Goal: Navigation & Orientation: Understand site structure

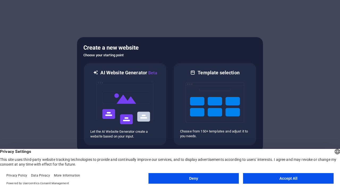
click at [297, 180] on button "Accept All" at bounding box center [288, 178] width 90 height 11
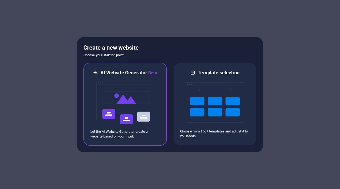
click at [112, 111] on img at bounding box center [125, 102] width 58 height 53
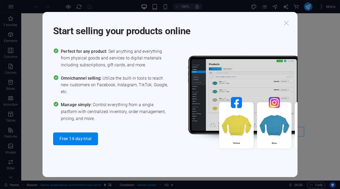
click at [284, 23] on icon "button" at bounding box center [286, 23] width 10 height 10
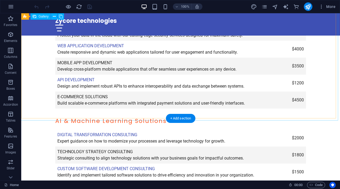
scroll to position [1978, 0]
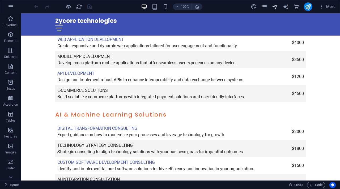
click at [273, 5] on icon "navigator" at bounding box center [275, 7] width 6 height 6
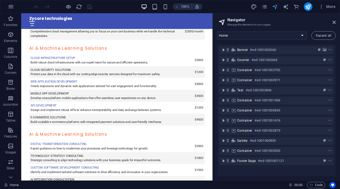
scroll to position [1965, 0]
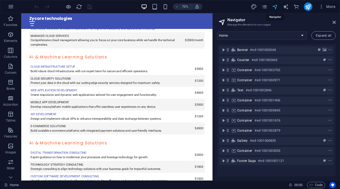
click at [275, 7] on icon "navigator" at bounding box center [275, 7] width 6 height 6
click at [329, 7] on span "More" at bounding box center [326, 6] width 17 height 5
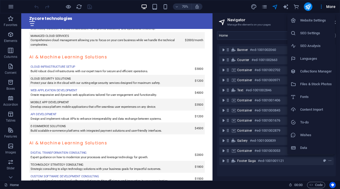
drag, startPoint x: 230, startPoint y: 8, endPoint x: 276, endPoint y: 6, distance: 46.3
click at [230, 8] on div at bounding box center [170, 94] width 340 height 189
